Goal: Check status

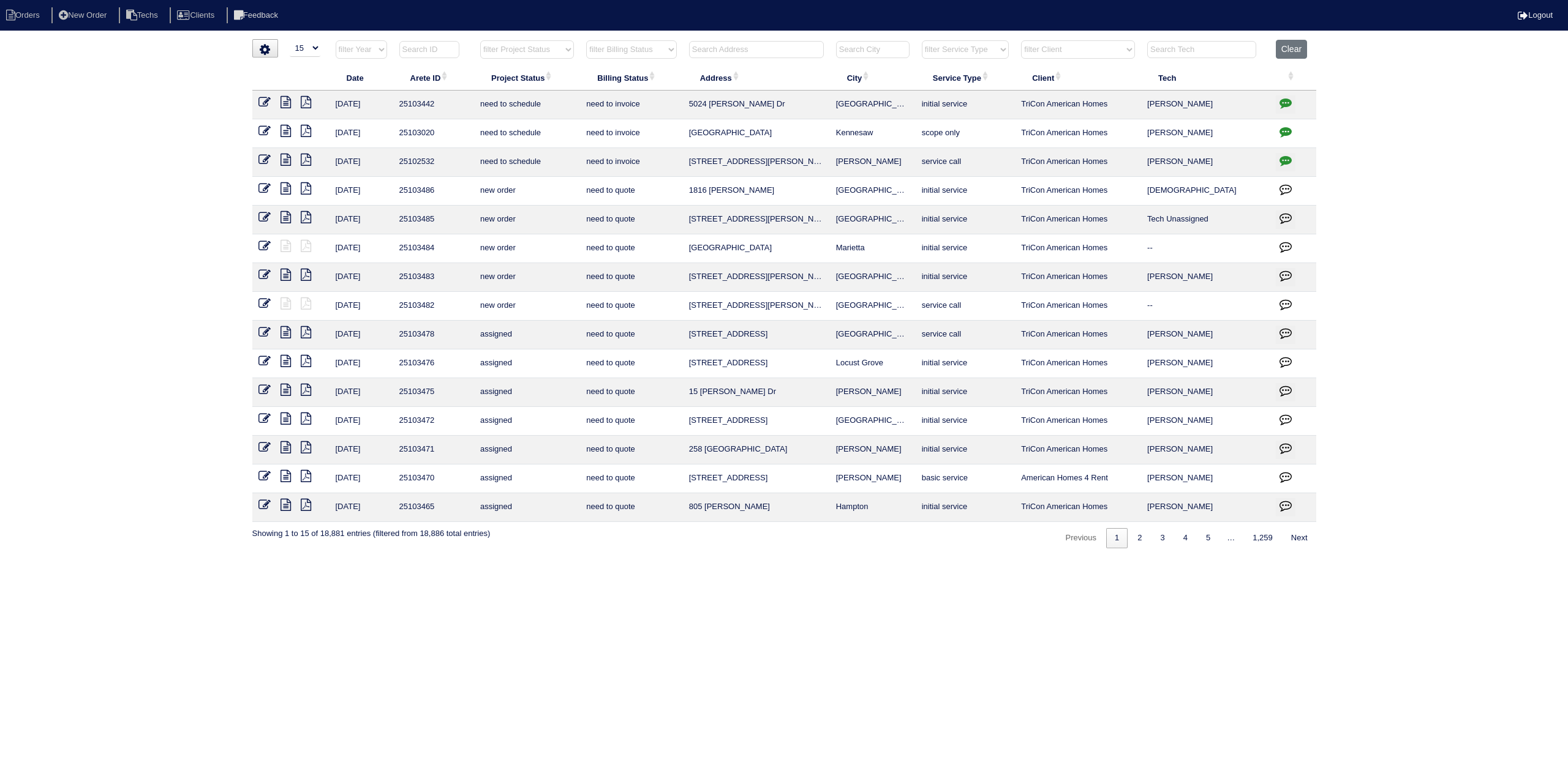
select select "15"
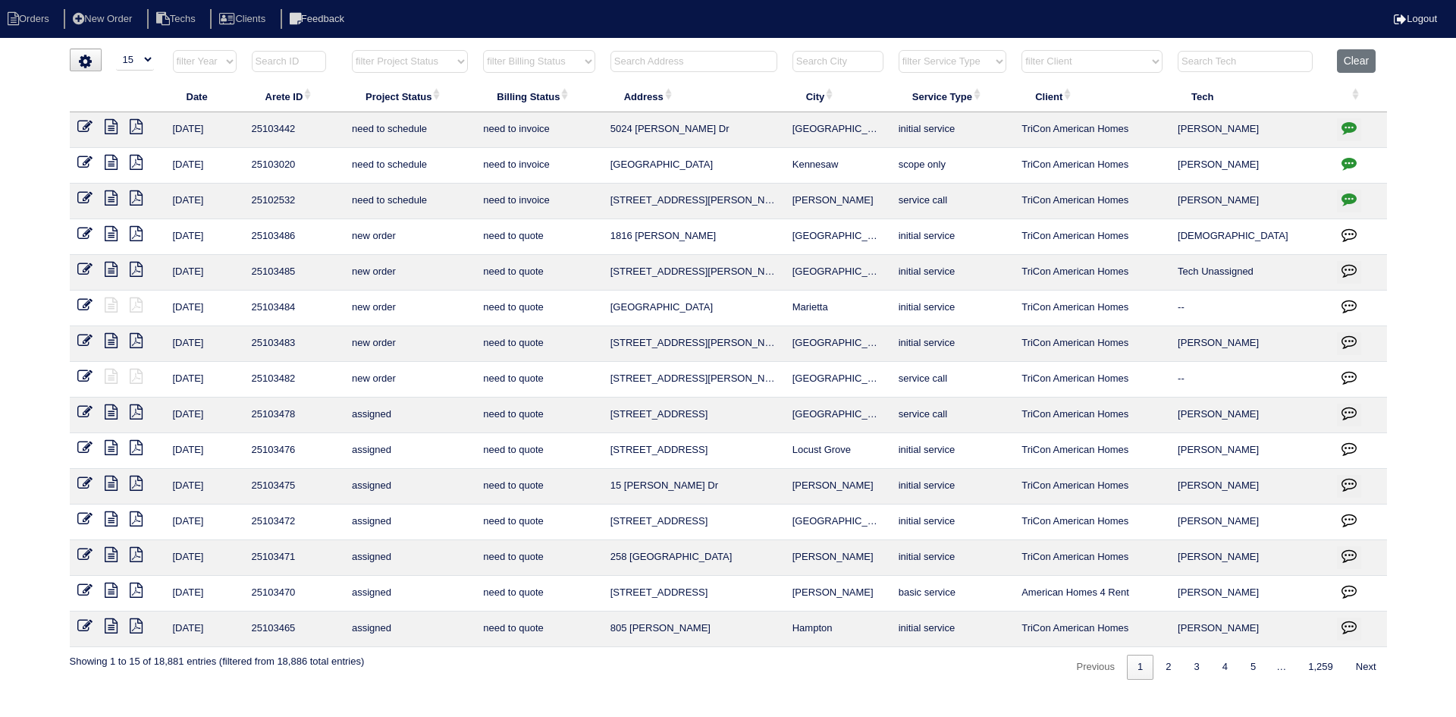
click at [440, 66] on select "filter Project Status -- Any Project Status -- new order assigned in progress f…" at bounding box center [410, 61] width 116 height 23
click at [352, 50] on select "filter Project Status -- Any Project Status -- new order assigned in progress f…" at bounding box center [410, 61] width 116 height 23
select select "field complete"
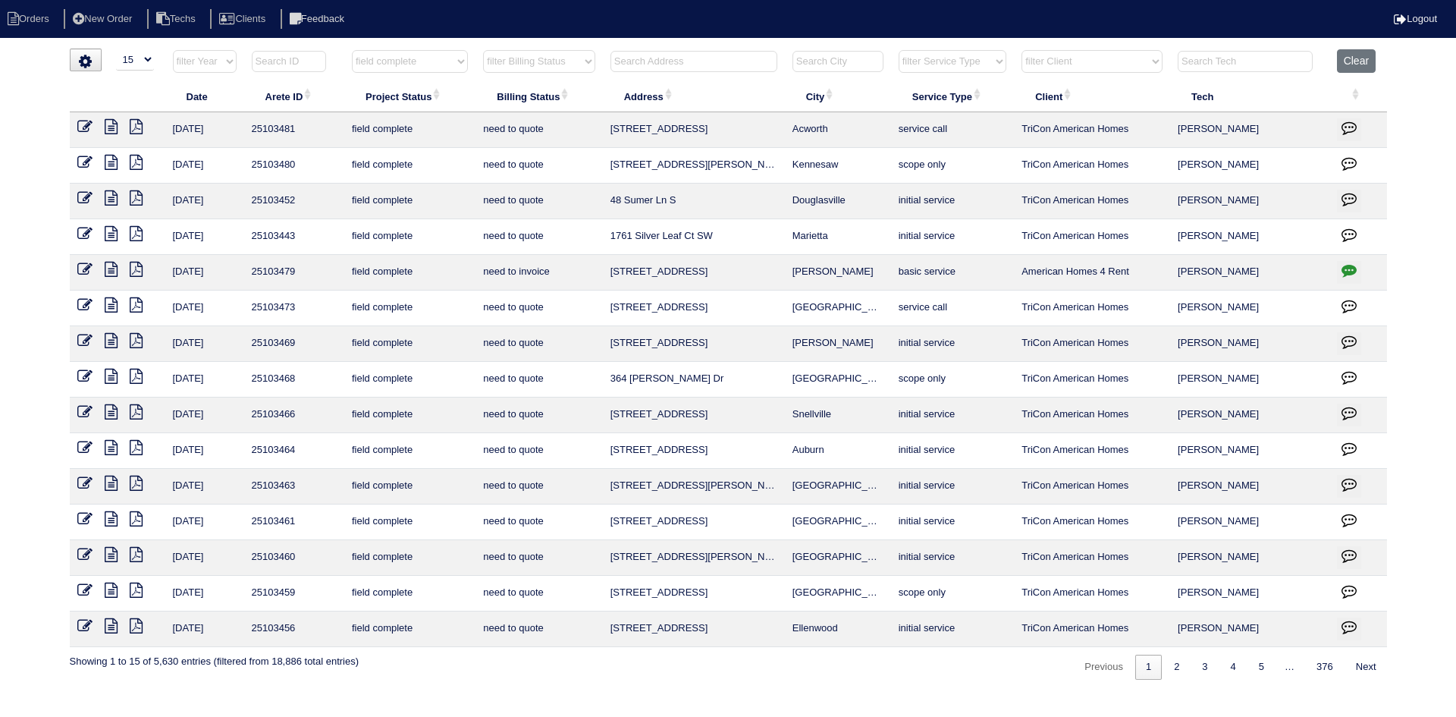
click at [568, 64] on select "filter Billing Status -- Any Billing Status -- need to quote quoted need to inv…" at bounding box center [538, 61] width 111 height 23
select select "need to quote"
click at [484, 50] on select "filter Billing Status -- Any Billing Status -- need to quote quoted need to inv…" at bounding box center [538, 61] width 111 height 23
select select "field complete"
select select "need to quote"
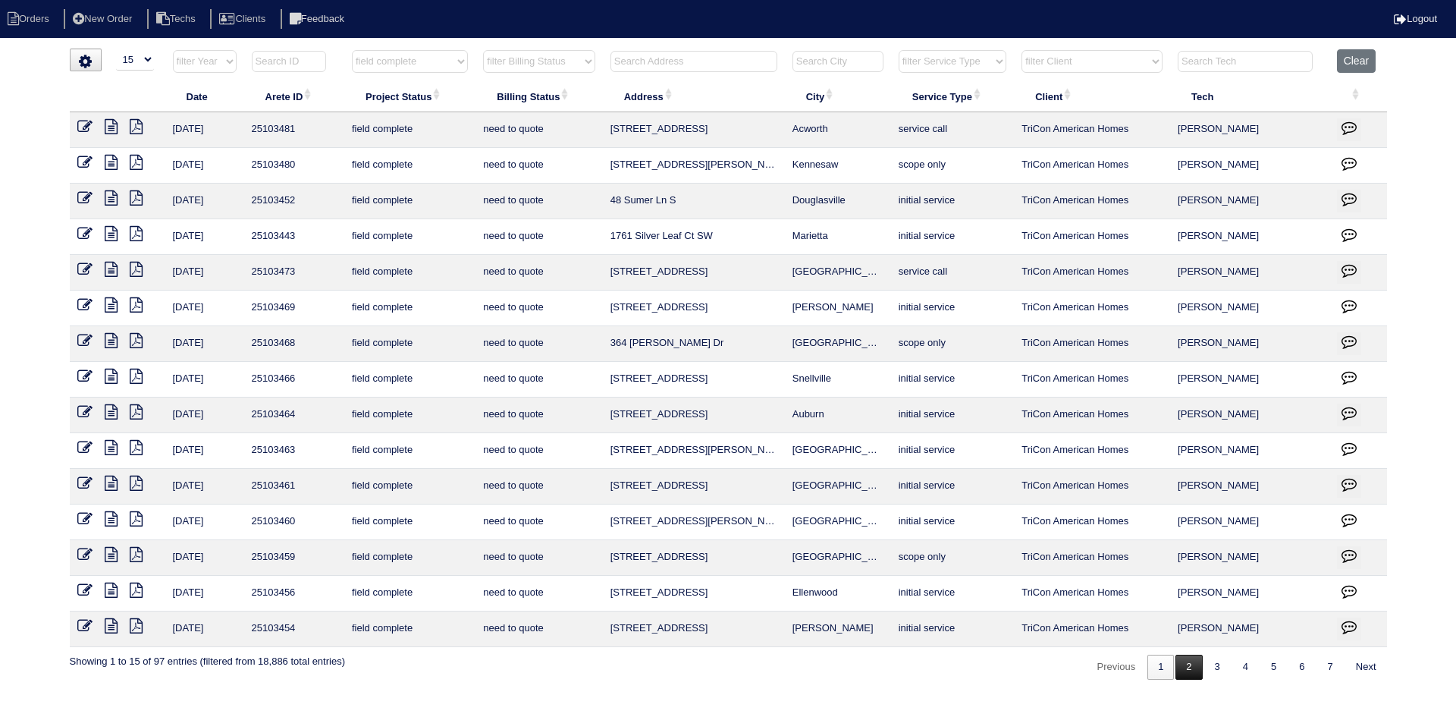
click at [1185, 671] on link "2" at bounding box center [1188, 666] width 27 height 25
select select "field complete"
select select "need to quote"
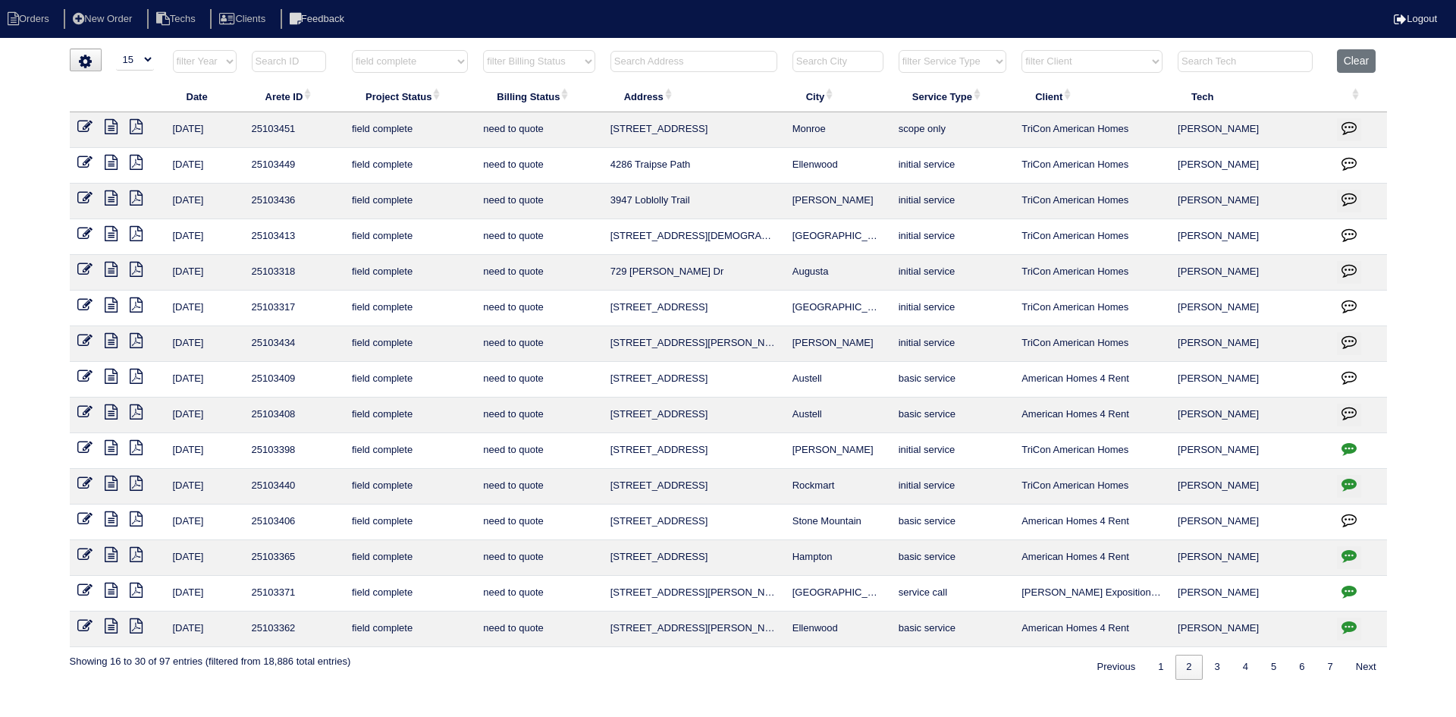
click at [668, 61] on input "text" at bounding box center [693, 61] width 167 height 21
type input "1806"
select select "field complete"
select select "need to quote"
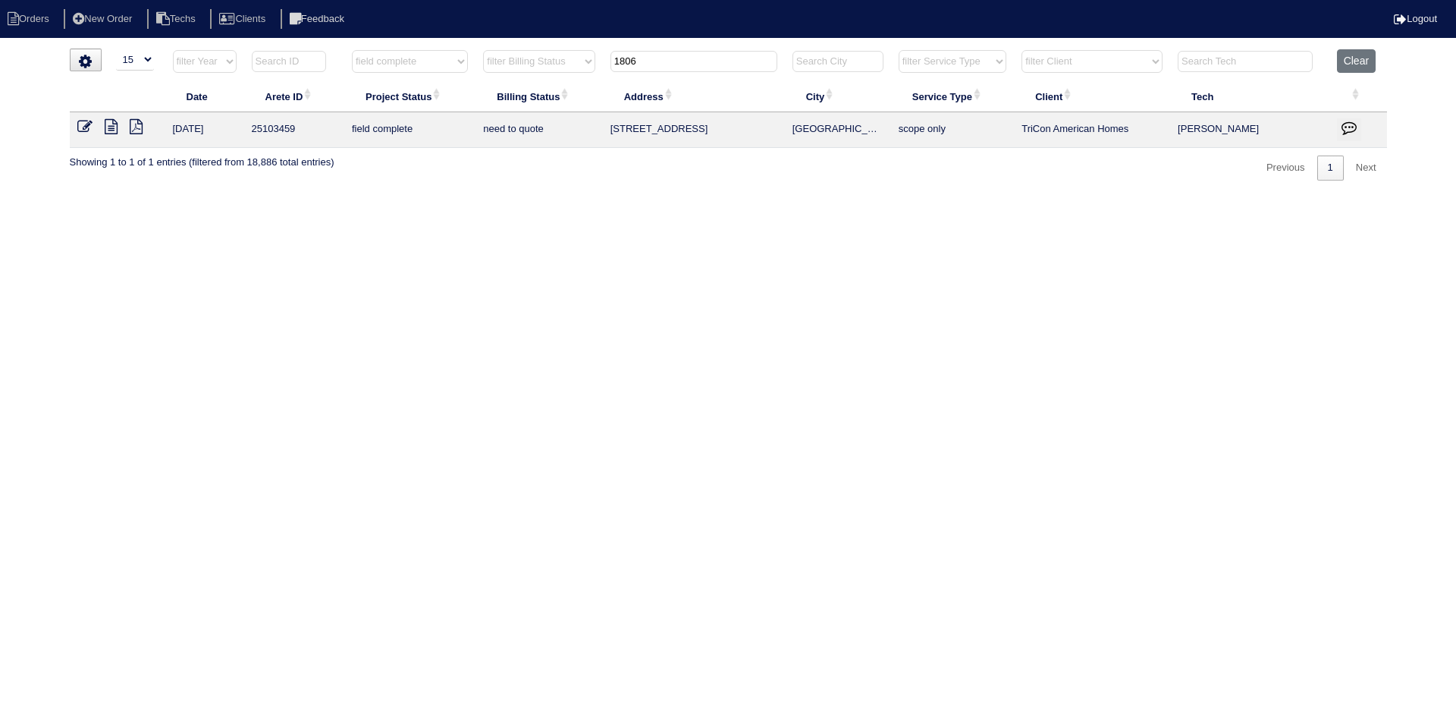
type input "1806"
click at [109, 128] on icon at bounding box center [111, 126] width 13 height 15
